Goal: Transaction & Acquisition: Purchase product/service

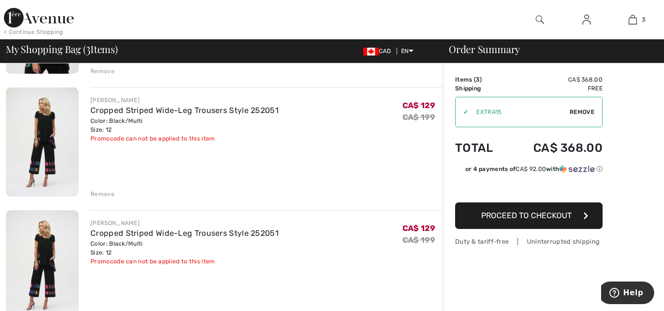
scroll to position [246, 0]
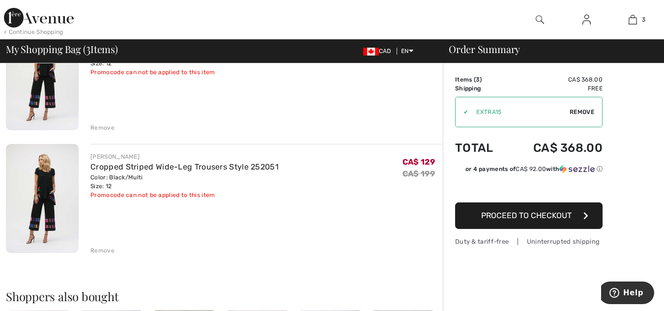
click at [105, 251] on div "Remove" at bounding box center [102, 250] width 24 height 9
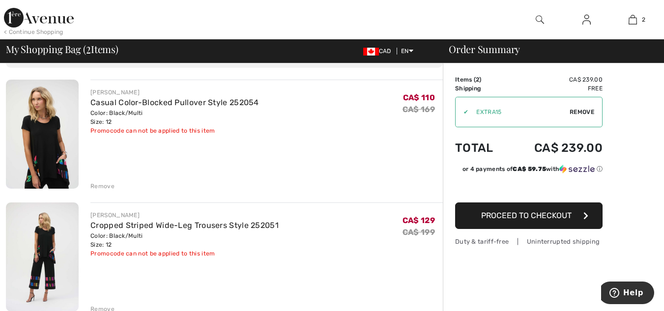
scroll to position [0, 0]
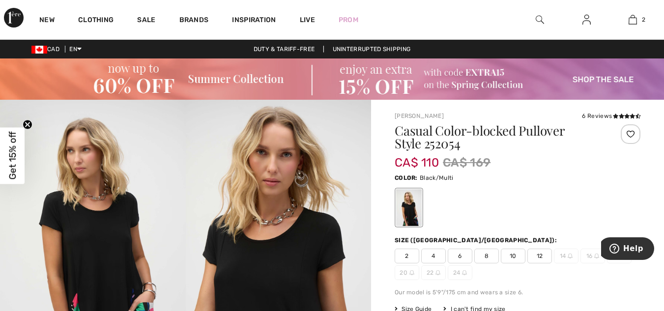
click at [404, 77] on img at bounding box center [332, 79] width 664 height 41
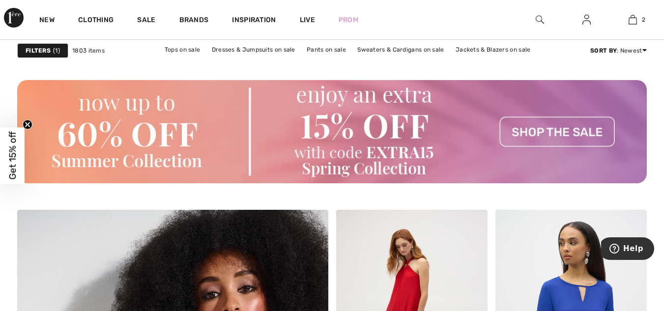
scroll to position [2213, 0]
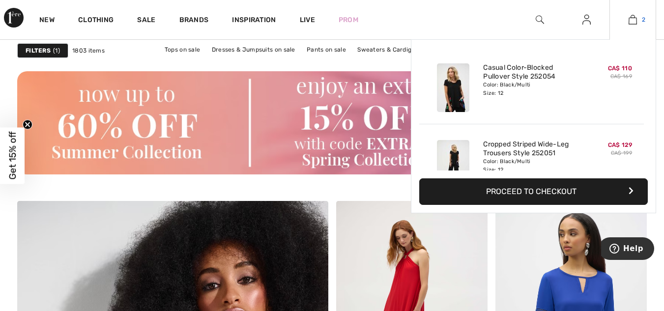
click at [634, 22] on img at bounding box center [633, 20] width 8 height 12
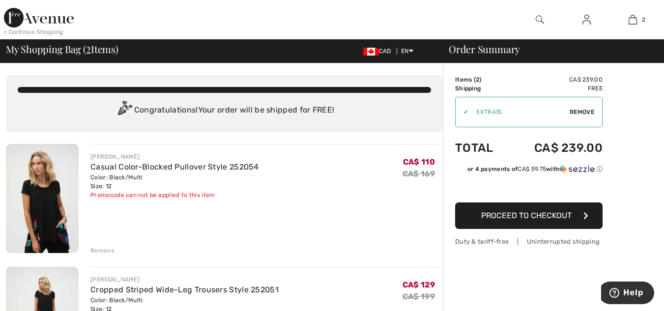
click at [394, 208] on div "JOSEPH RIBKOFF Casual Color-Blocked Pullover Style 252054 Color: Black/Multi Si…" at bounding box center [266, 199] width 353 height 111
